Goal: Information Seeking & Learning: Check status

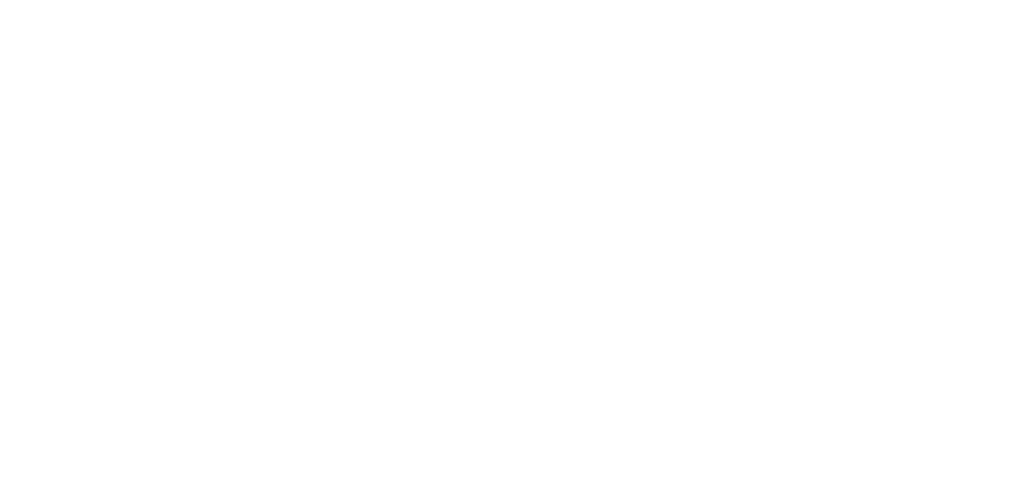
click at [304, 0] on html at bounding box center [506, 0] width 1012 height 0
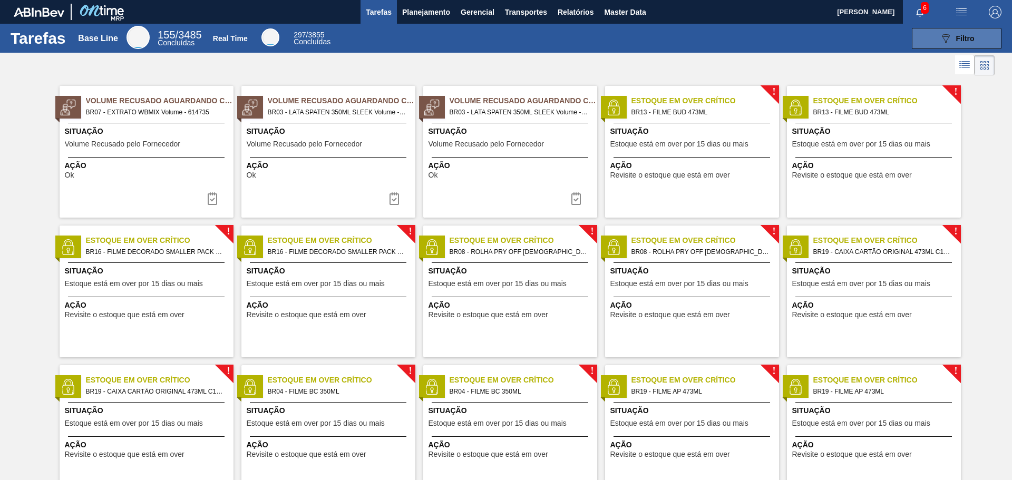
drag, startPoint x: 946, startPoint y: 39, endPoint x: 917, endPoint y: 46, distance: 29.9
click at [946, 39] on icon "089F7B8B-B2A5-4AFE-B5C0-19BA573D28AC" at bounding box center [945, 38] width 13 height 13
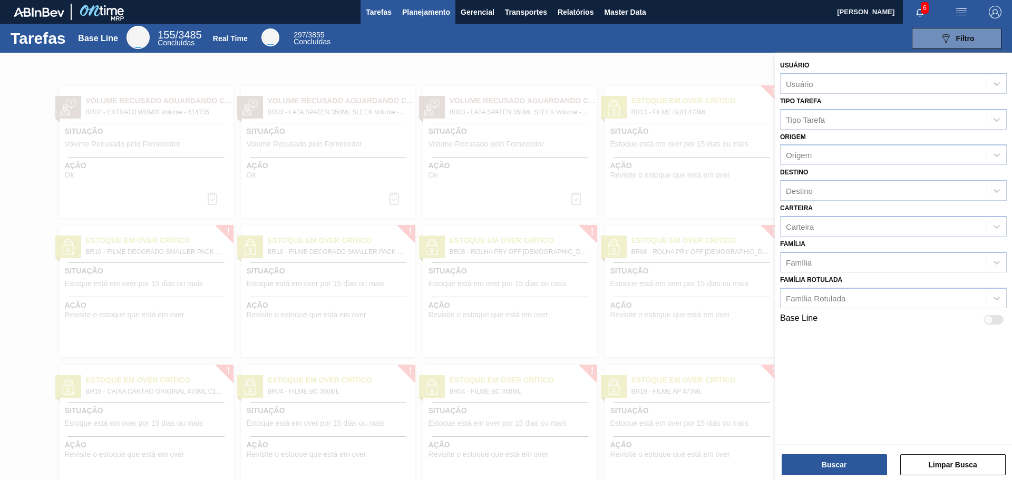
click at [427, 4] on button "Planejamento" at bounding box center [426, 12] width 58 height 24
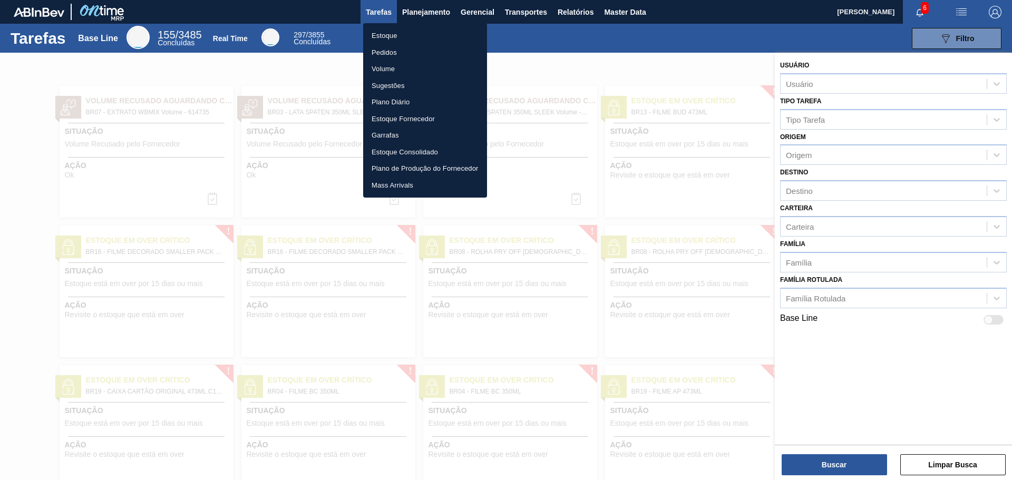
click at [394, 37] on li "Estoque" at bounding box center [425, 35] width 124 height 17
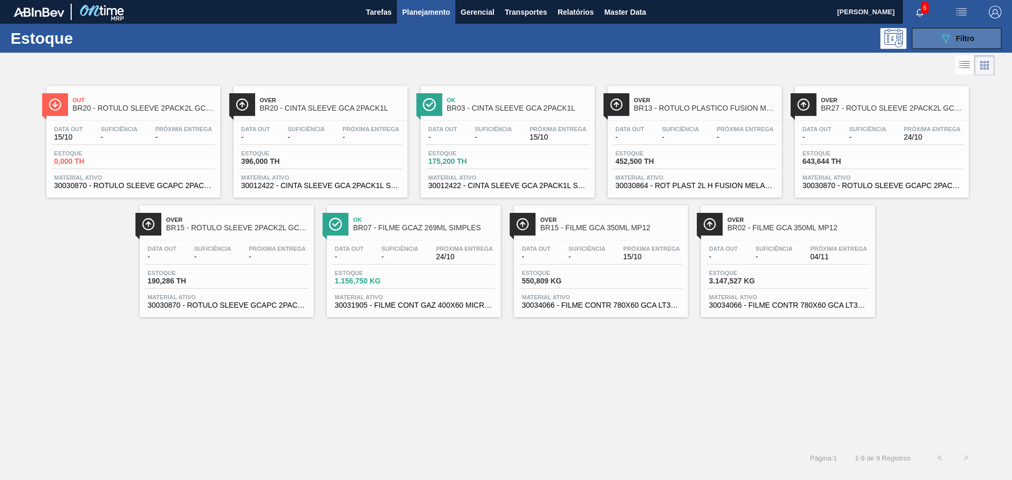
click at [936, 33] on button "089F7B8B-B2A5-4AFE-B5C0-19BA573D28AC Filtro" at bounding box center [957, 38] width 90 height 21
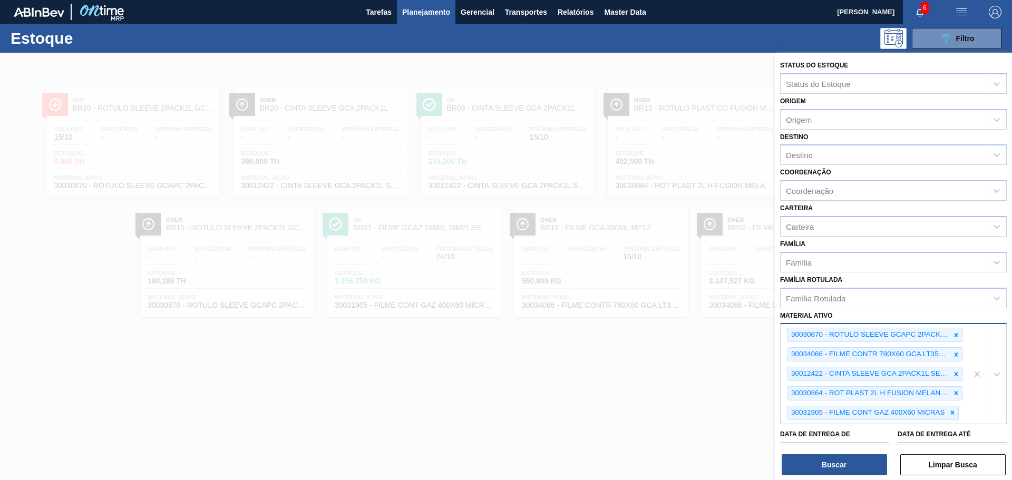
click at [837, 423] on div "30030870 - ROTULO SLEEVE GCAPC 2PACK2L NIV24 30034066 - FILME CONTR 780X60 GCA …" at bounding box center [873, 373] width 187 height 99
paste ativo "30031905"
type ativo "30031905"
drag, startPoint x: 849, startPoint y: 429, endPoint x: 674, endPoint y: 429, distance: 175.5
click at [775, 429] on div "Status do Estoque Status do Estoque Origem Origem Destino Destino Coordenação C…" at bounding box center [893, 293] width 237 height 480
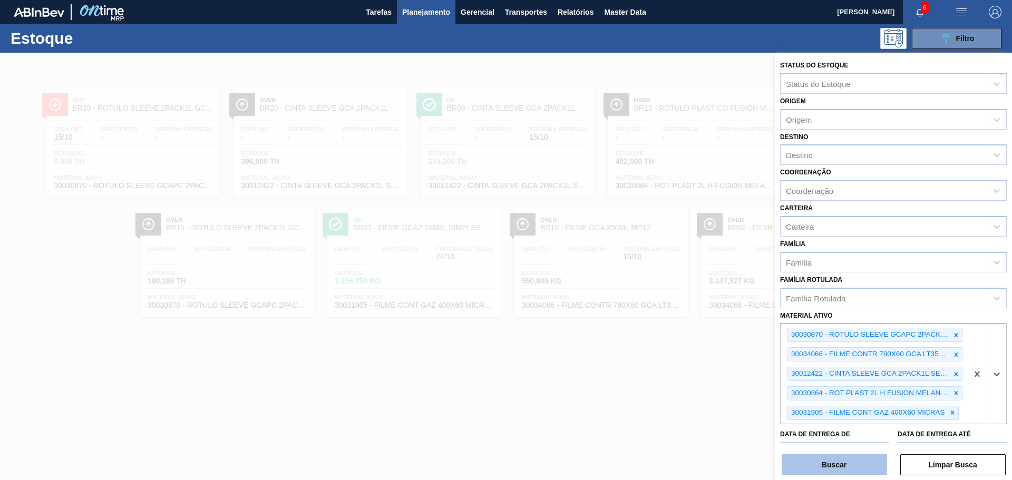
click at [837, 470] on button "Buscar" at bounding box center [833, 464] width 105 height 21
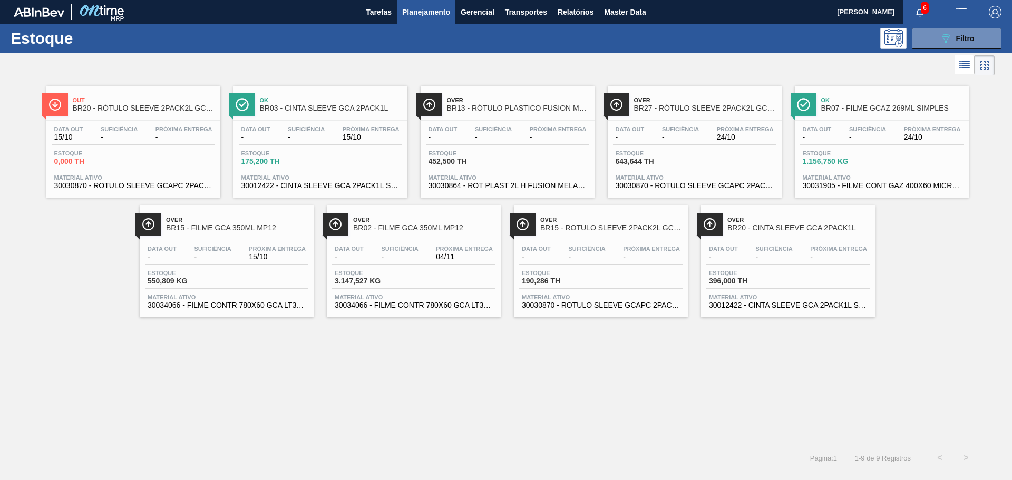
click at [825, 136] on span "-" at bounding box center [816, 137] width 29 height 8
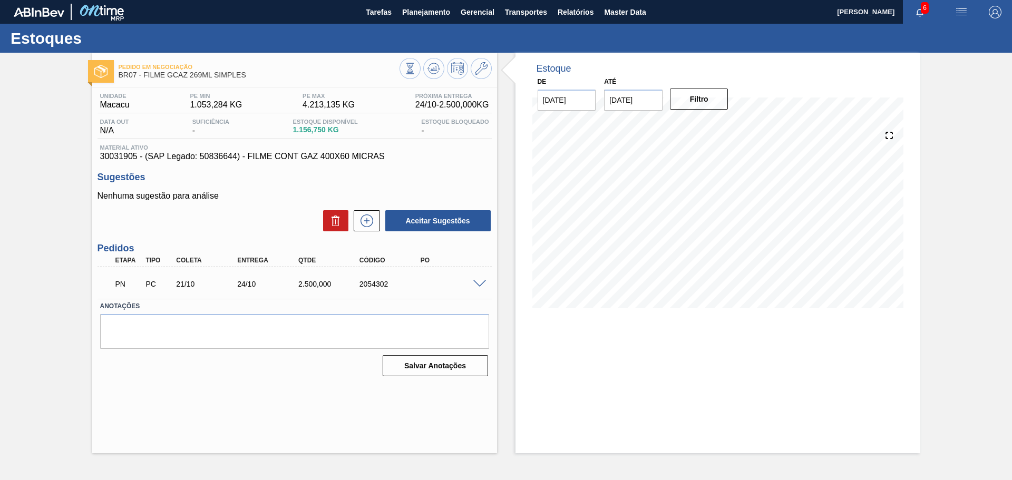
drag, startPoint x: 378, startPoint y: 399, endPoint x: 381, endPoint y: 406, distance: 6.8
click at [378, 399] on div "Pedido em Negociação BR07 - FILME GCAZ 269ML SIMPLES Unidade Macacu PE MIN 1.05…" at bounding box center [294, 253] width 405 height 400
